Goal: Check status: Check status

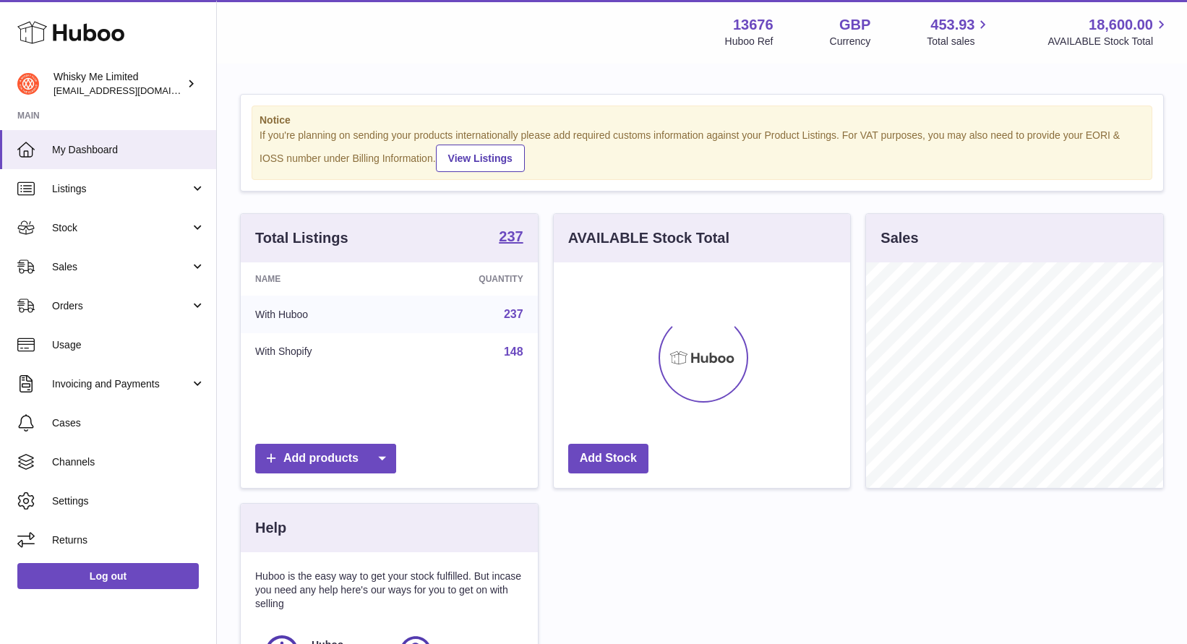
scroll to position [226, 297]
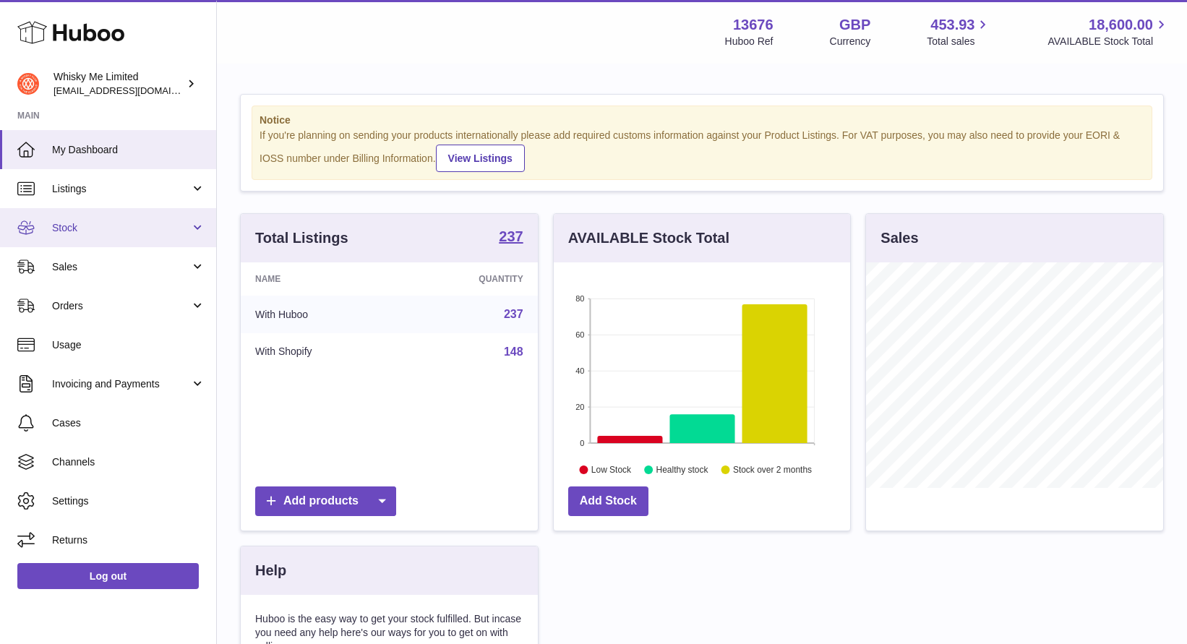
click at [116, 231] on span "Stock" at bounding box center [121, 228] width 138 height 14
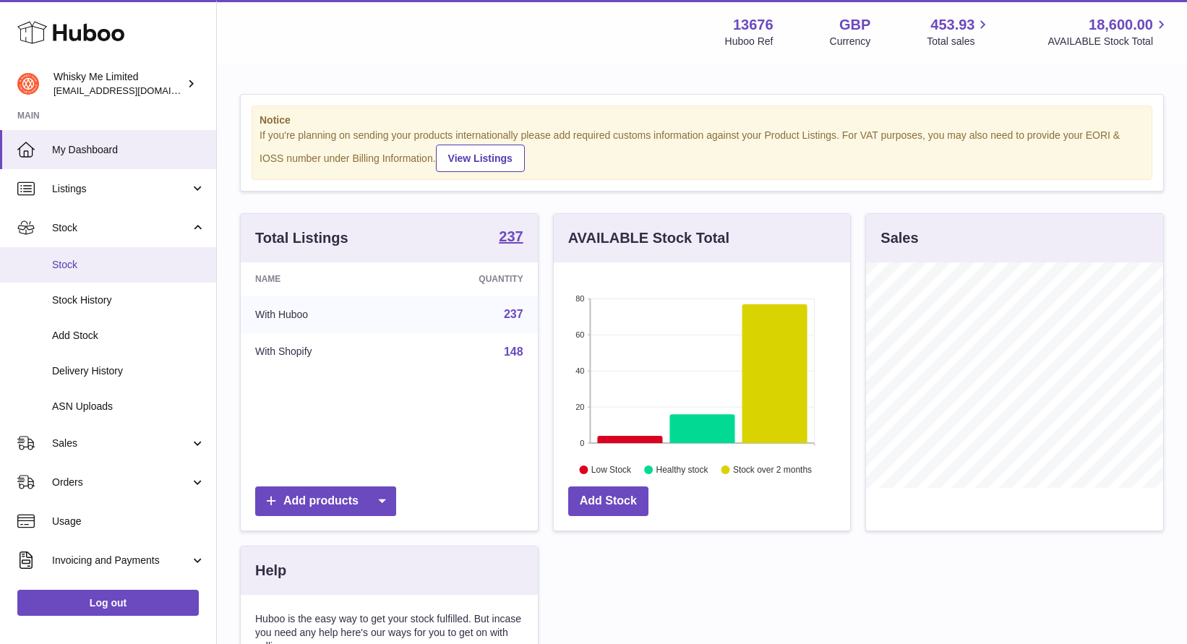
click at [123, 254] on link "Stock" at bounding box center [108, 264] width 216 height 35
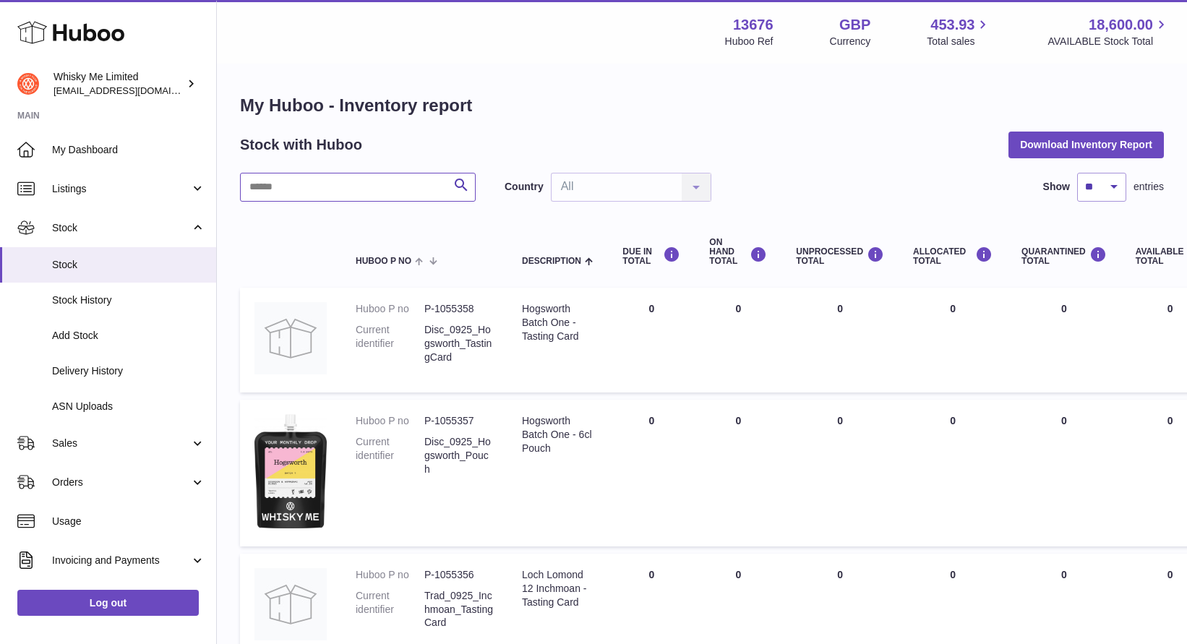
click at [380, 190] on input "text" at bounding box center [358, 187] width 236 height 29
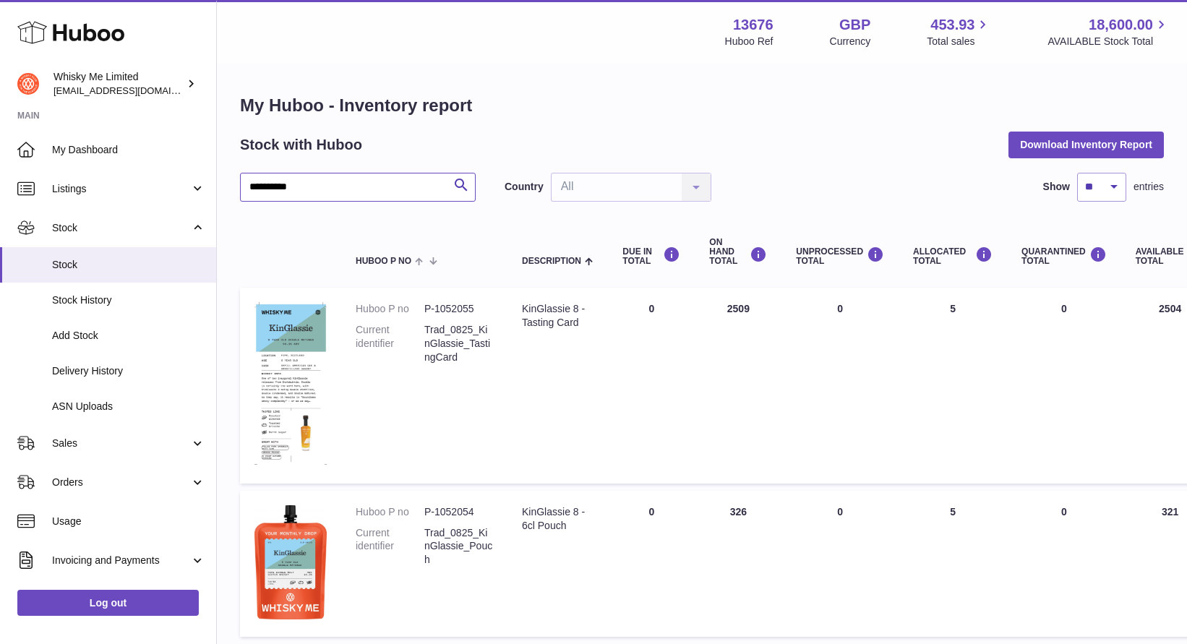
scroll to position [114, 0]
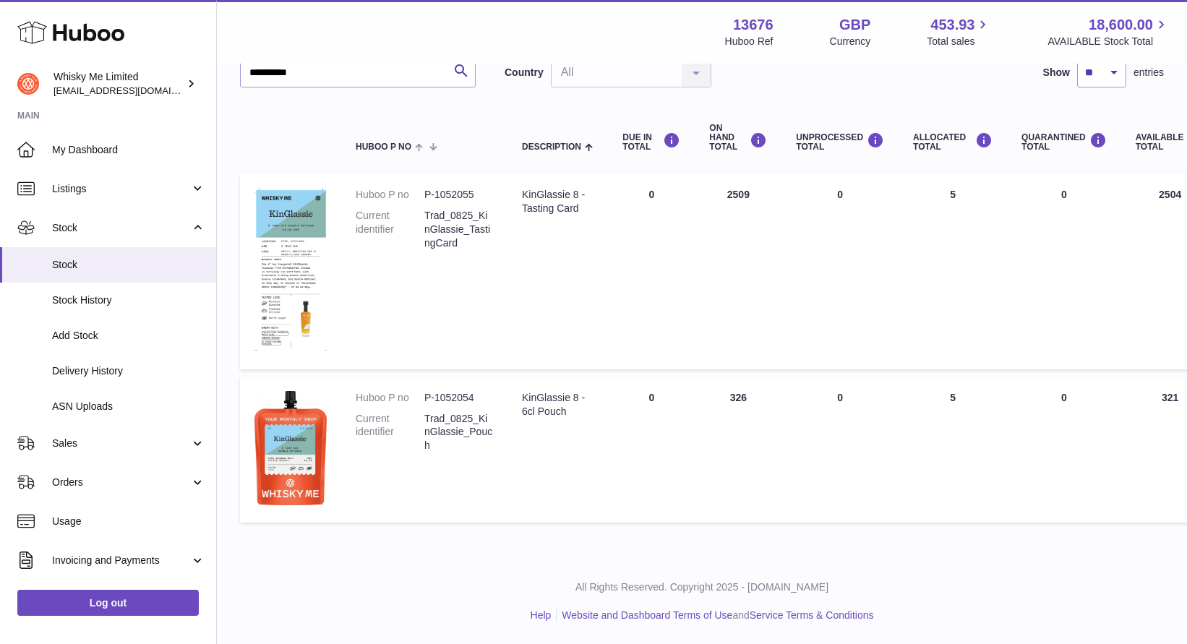
drag, startPoint x: 753, startPoint y: 397, endPoint x: 716, endPoint y: 397, distance: 36.1
click at [716, 397] on td "ON HAND Total 326" at bounding box center [738, 450] width 87 height 147
copy td "326"
drag, startPoint x: 336, startPoint y: 82, endPoint x: 111, endPoint y: 59, distance: 226.8
click at [111, 60] on div "**********" at bounding box center [593, 265] width 1187 height 758
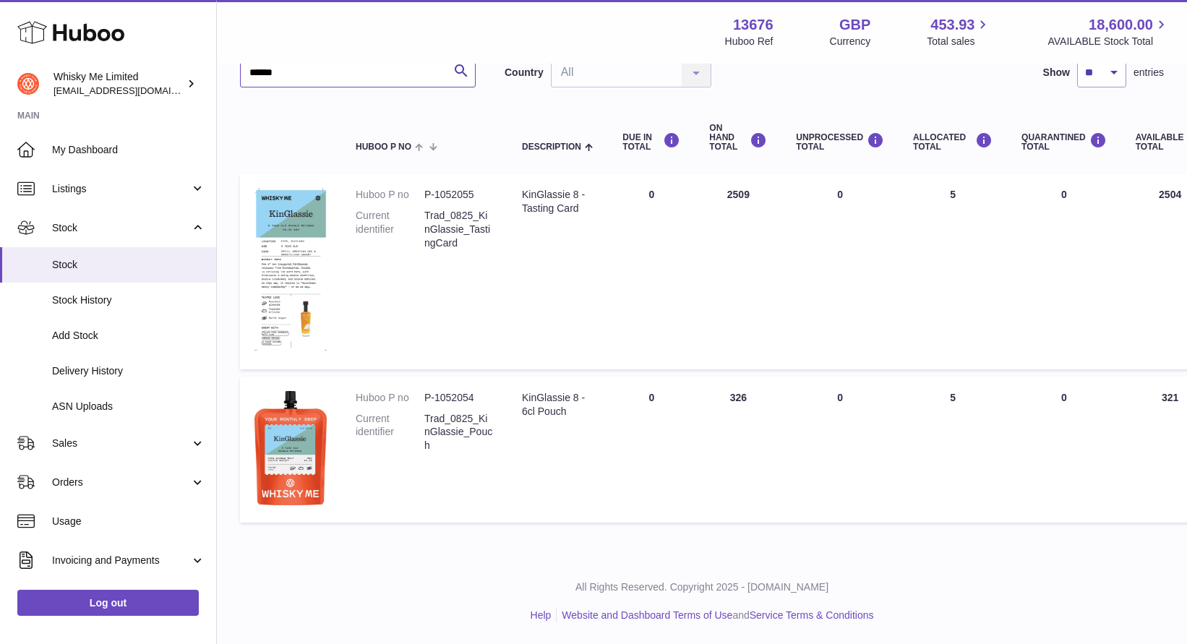
type input "******"
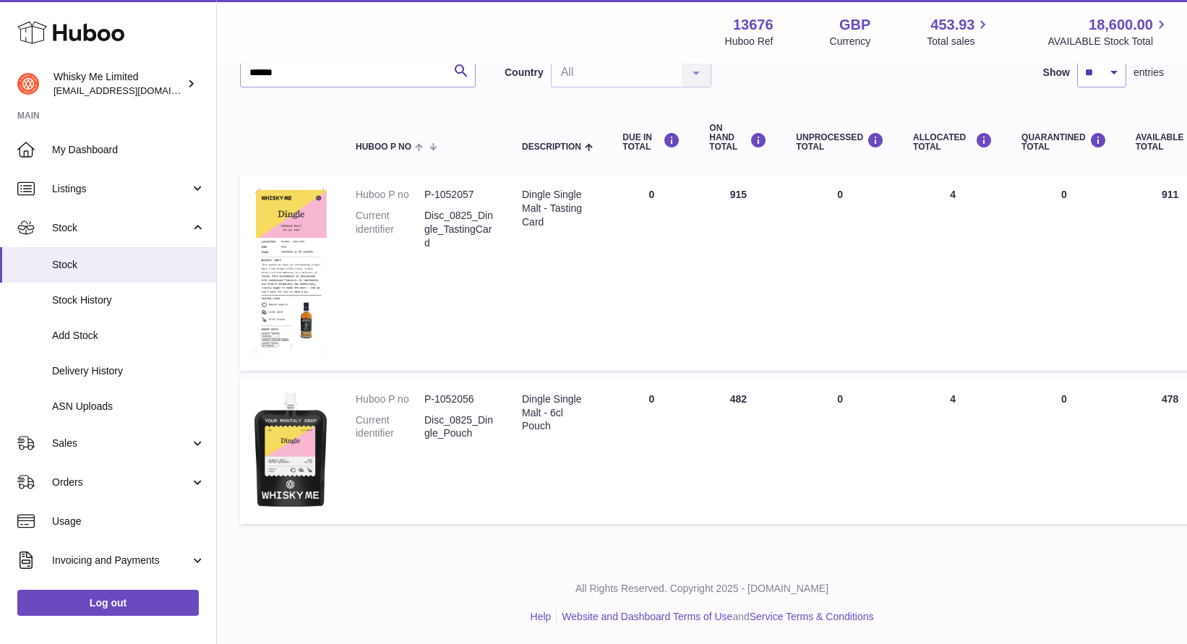
drag, startPoint x: 729, startPoint y: 402, endPoint x: 756, endPoint y: 402, distance: 27.5
click at [756, 402] on td "ON HAND Total 482" at bounding box center [738, 451] width 87 height 147
copy td "482"
